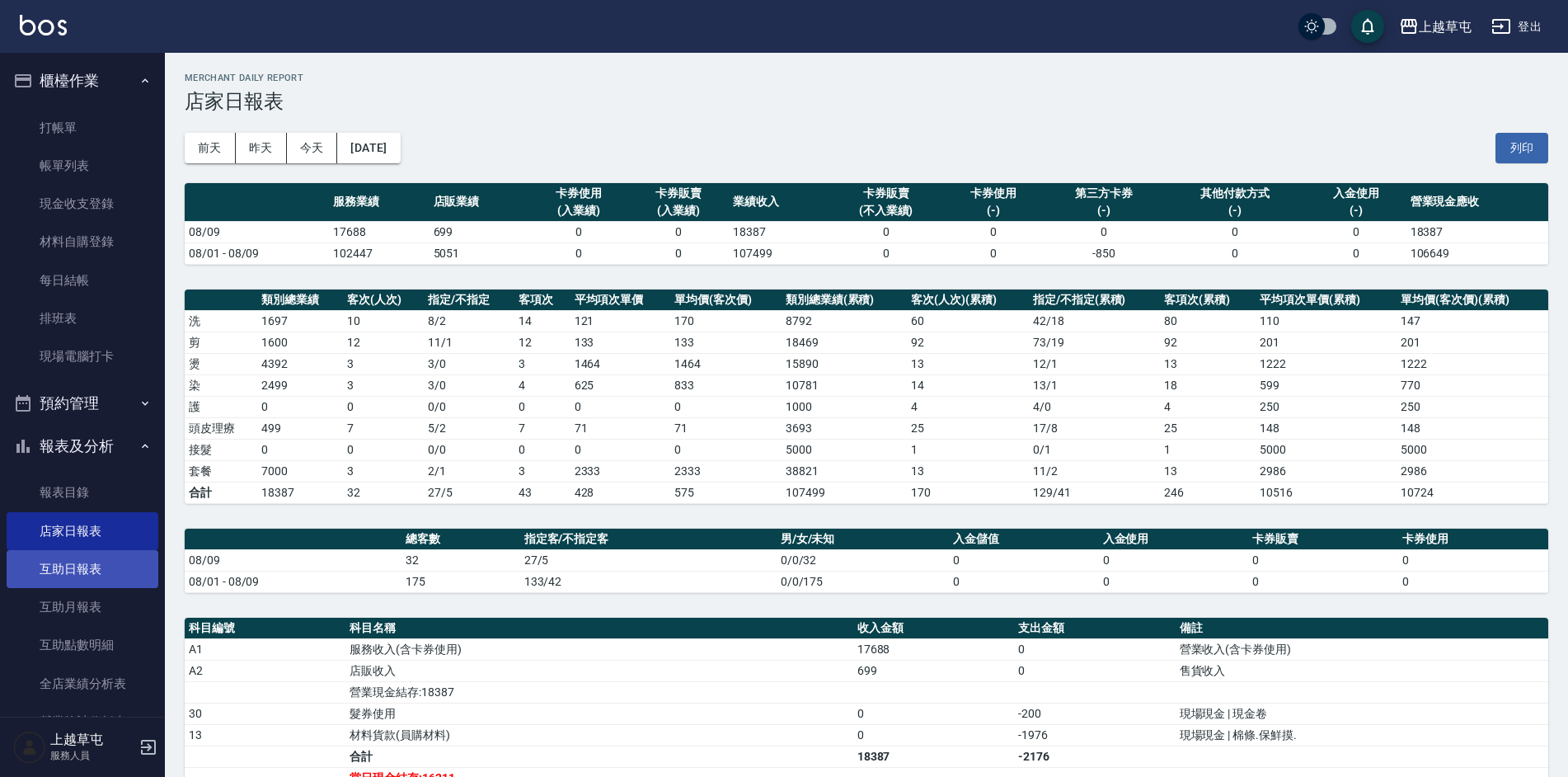
drag, startPoint x: 115, startPoint y: 558, endPoint x: 278, endPoint y: 558, distance: 163.0
click at [115, 558] on link "互助日報表" at bounding box center [83, 569] width 152 height 38
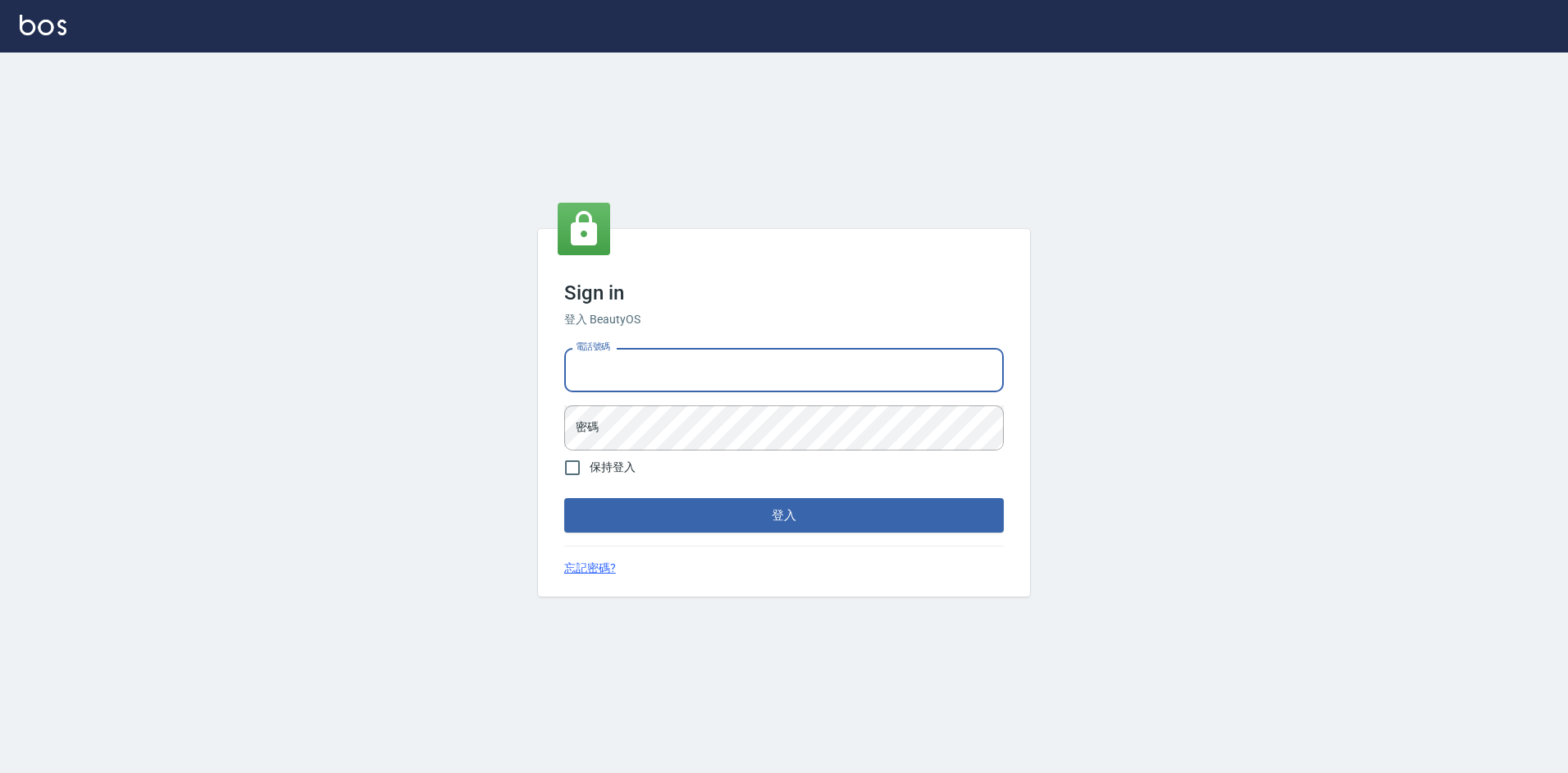
drag, startPoint x: 659, startPoint y: 374, endPoint x: 611, endPoint y: 338, distance: 60.0
click at [659, 374] on input "電話號碼" at bounding box center [784, 369] width 440 height 44
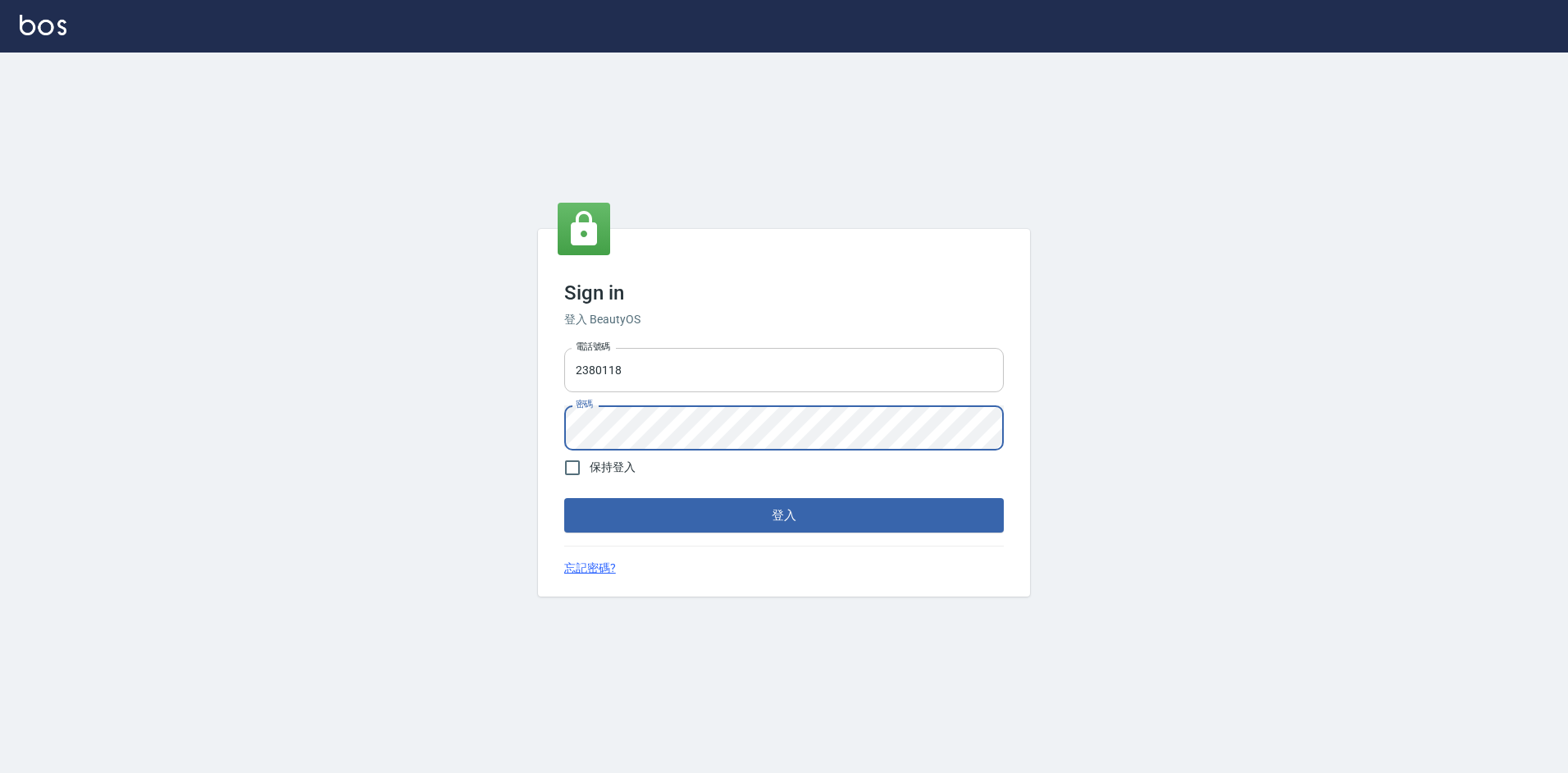
click at [673, 374] on input "2380118" at bounding box center [784, 369] width 440 height 44
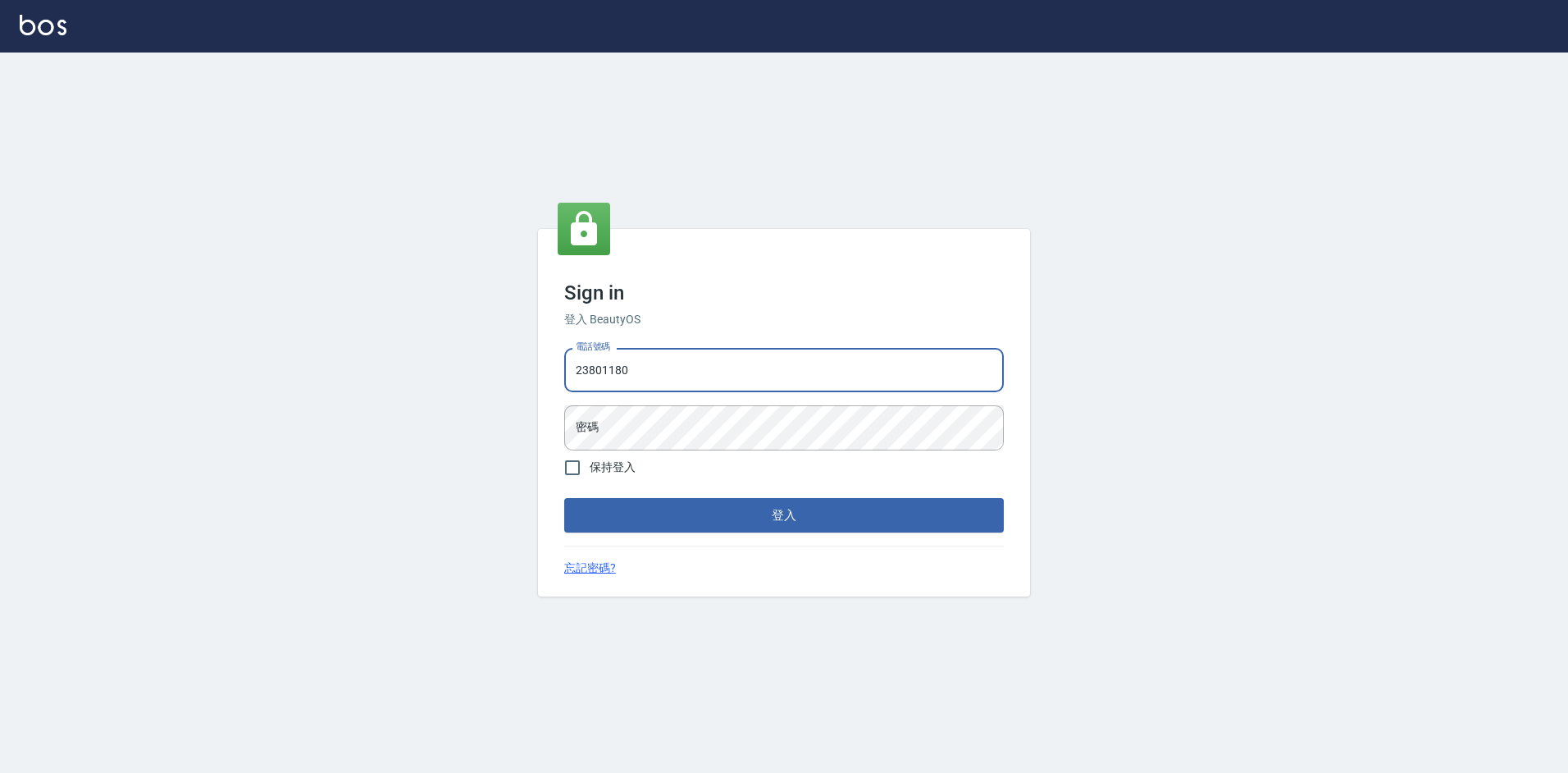
type input "2380118"
click at [1058, 184] on div "Sign in 登入 BeautyOS 電話號碼 2380118 電話號碼 密碼 密碼 保持登入 登入 忘記密碼?" at bounding box center [784, 412] width 1568 height 720
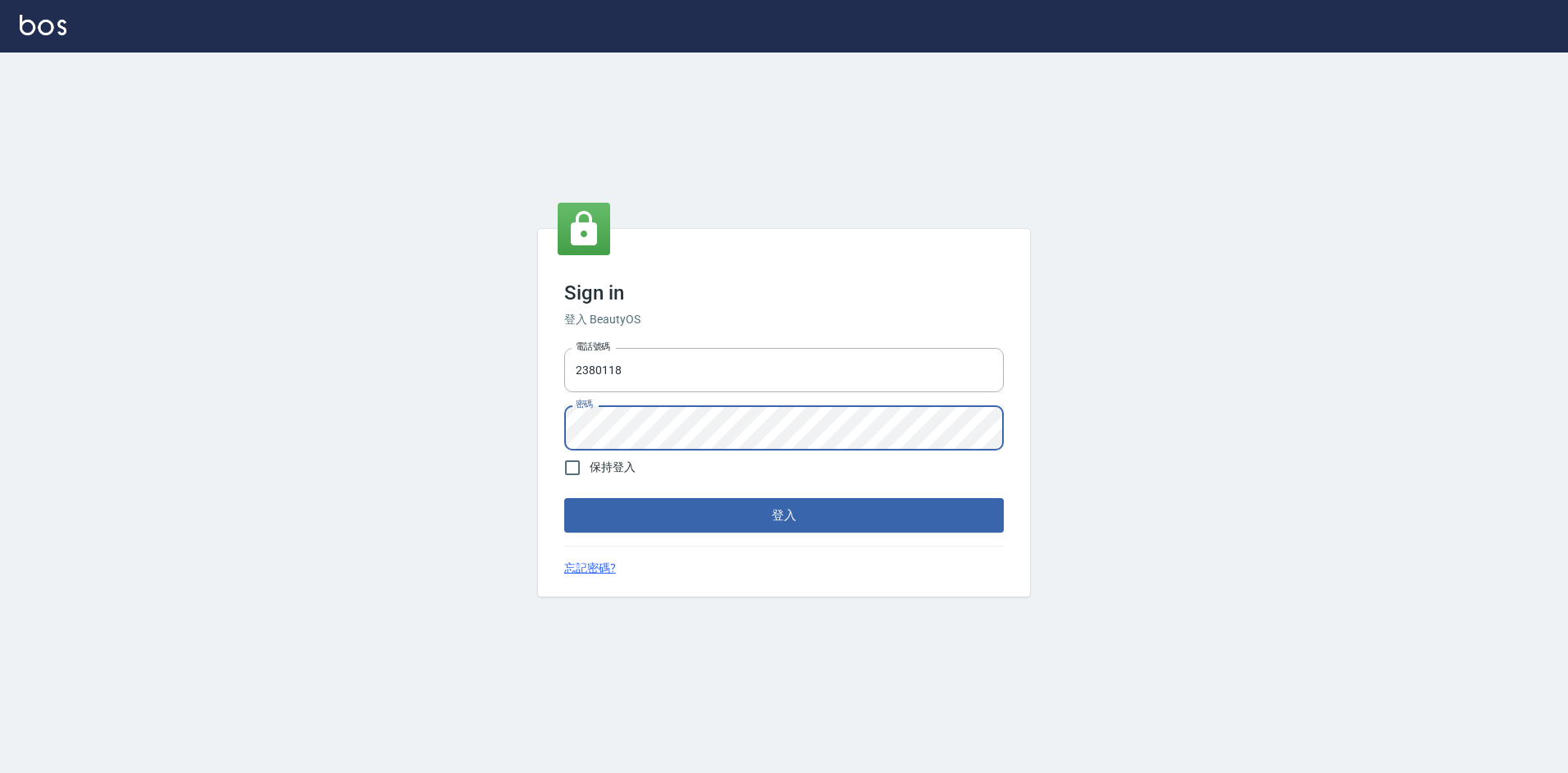
click at [564, 498] on button "登入" at bounding box center [784, 514] width 440 height 34
